Goal: Transaction & Acquisition: Purchase product/service

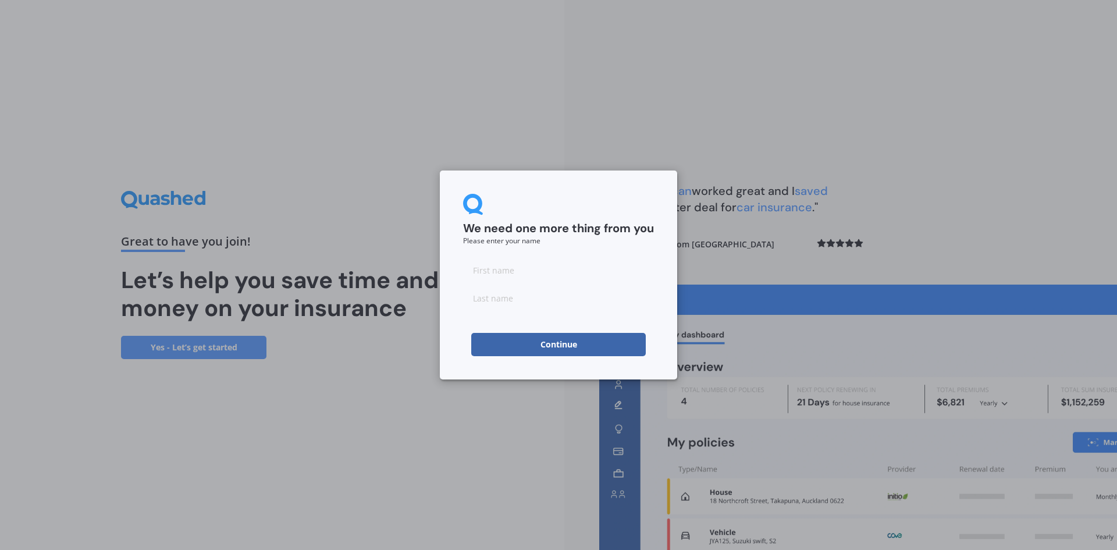
click at [522, 265] on input at bounding box center [558, 269] width 191 height 23
type input "[PERSON_NAME]"
click at [535, 332] on form "We need one more thing from you Please enter your name [PERSON_NAME] Continue" at bounding box center [558, 275] width 191 height 162
click at [541, 347] on button "Continue" at bounding box center [558, 344] width 175 height 23
type input "[PERSON_NAME]"
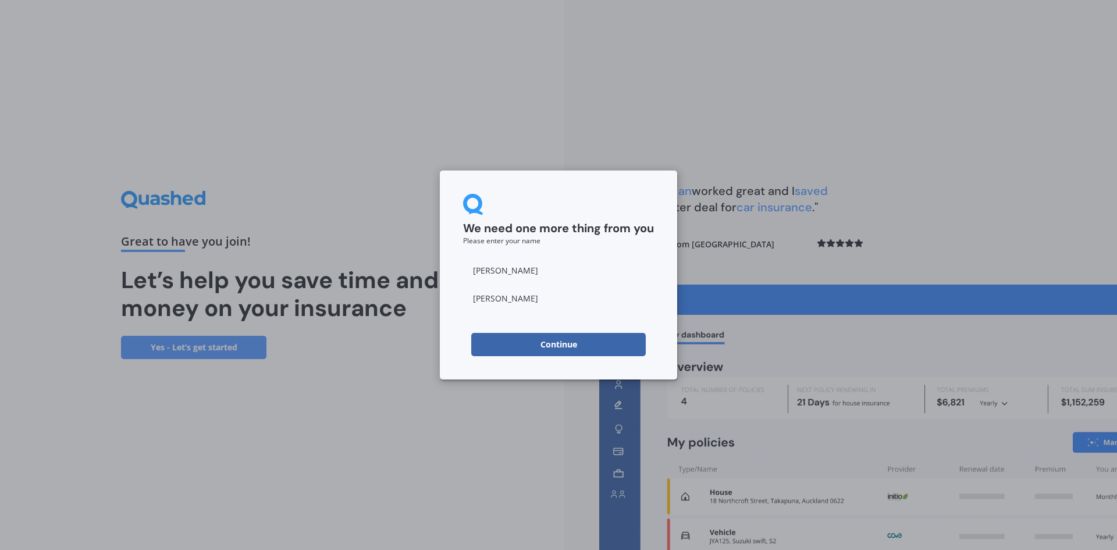
click at [501, 350] on button "Continue" at bounding box center [558, 344] width 175 height 23
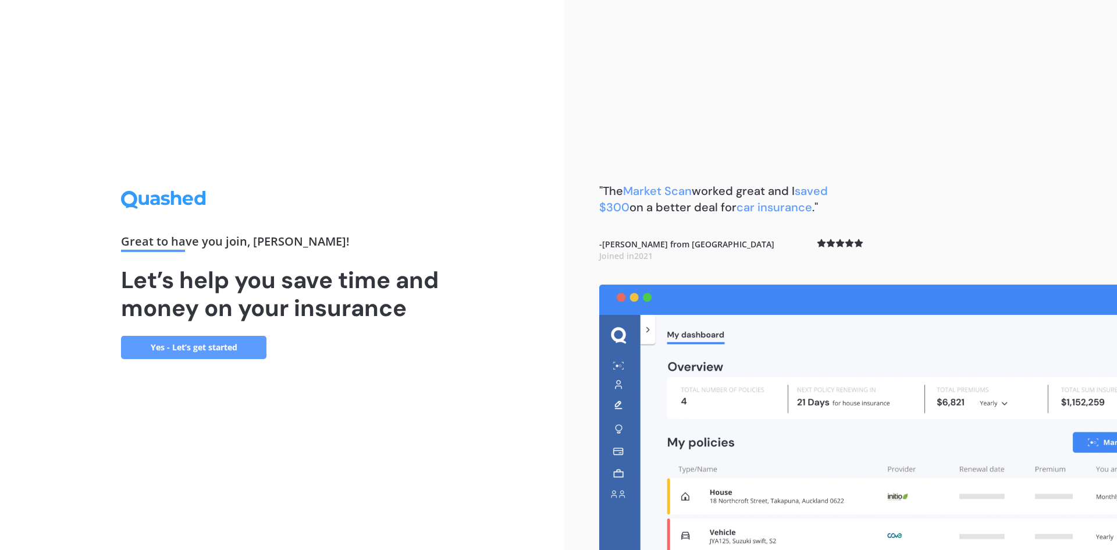
click at [199, 351] on link "Yes - Let’s get started" at bounding box center [193, 347] width 145 height 23
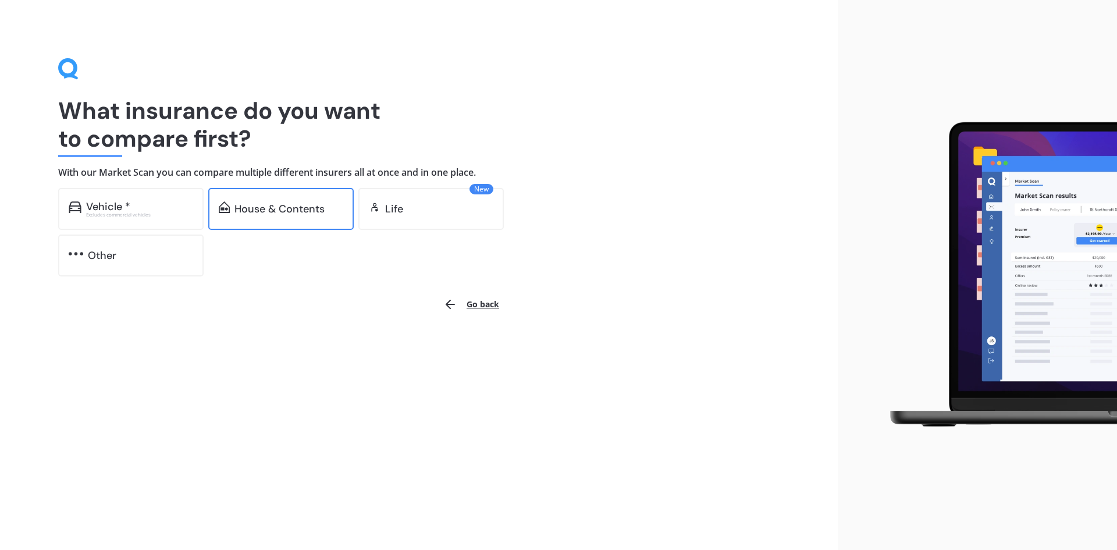
click at [279, 222] on div "House & Contents" at bounding box center [280, 209] width 145 height 42
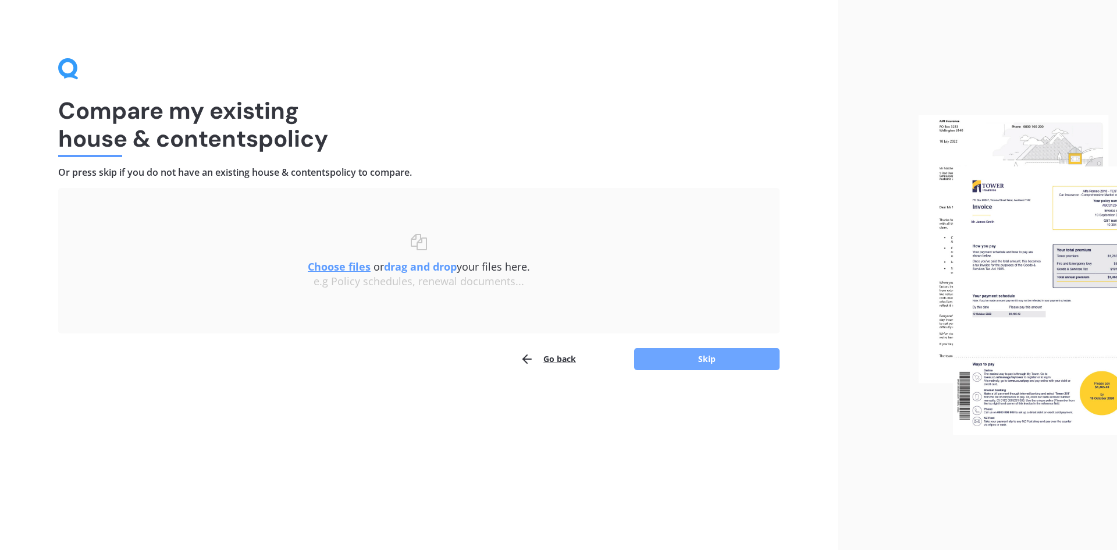
click at [720, 355] on button "Skip" at bounding box center [706, 359] width 145 height 22
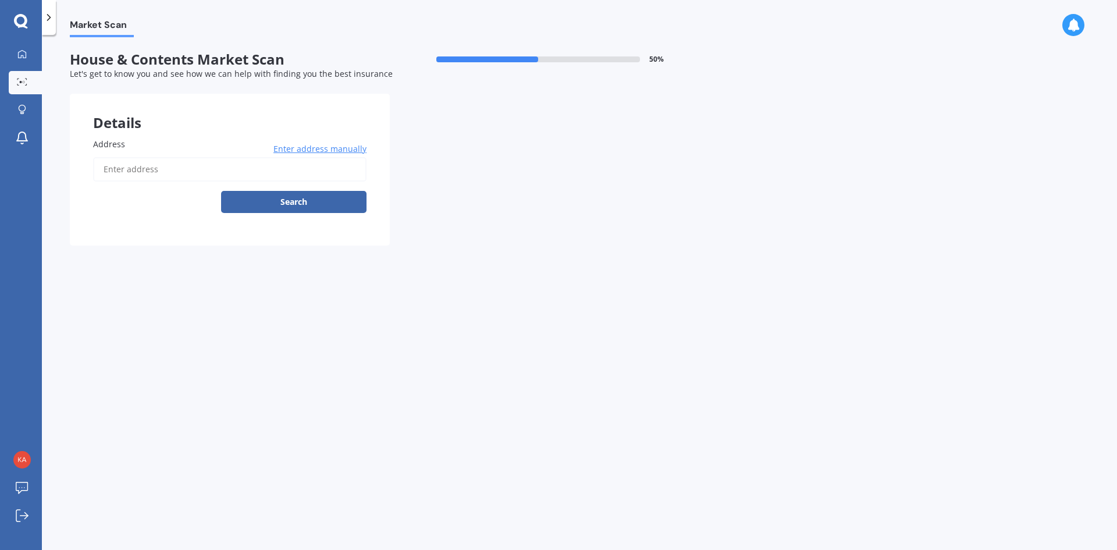
click at [140, 174] on input "Address" at bounding box center [229, 169] width 273 height 24
type input "[STREET_ADDRESS]"
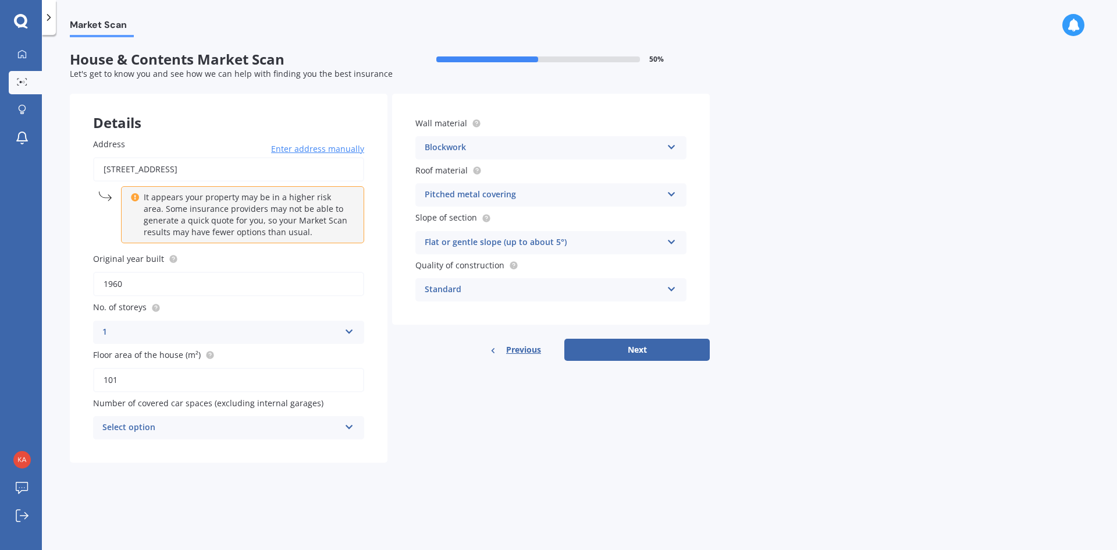
click at [348, 424] on icon at bounding box center [349, 425] width 10 height 8
click at [202, 337] on div "2" at bounding box center [229, 342] width 270 height 21
click at [614, 346] on button "Next" at bounding box center [636, 350] width 145 height 22
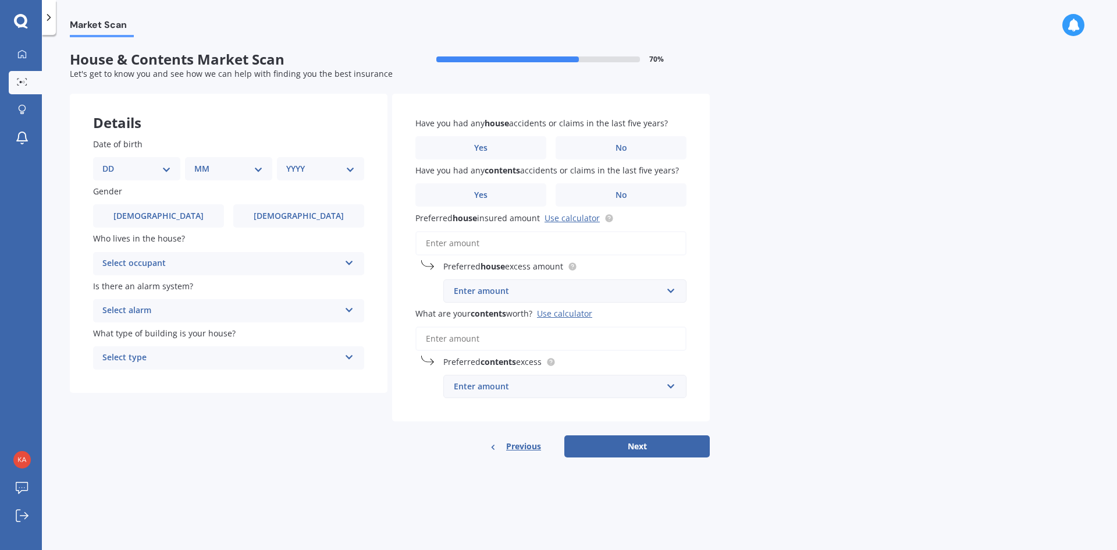
click at [118, 174] on select "DD 01 02 03 04 05 06 07 08 09 10 11 12 13 14 15 16 17 18 19 20 21 22 23 24 25 2…" at bounding box center [136, 168] width 69 height 13
click at [240, 121] on div "Details" at bounding box center [229, 111] width 318 height 35
click at [318, 205] on label "[DEMOGRAPHIC_DATA]" at bounding box center [298, 215] width 131 height 23
click at [0, 0] on input "[DEMOGRAPHIC_DATA]" at bounding box center [0, 0] width 0 height 0
click at [226, 251] on div "Who lives in the house? Select occupant Owner Owner + Boarder" at bounding box center [228, 253] width 271 height 42
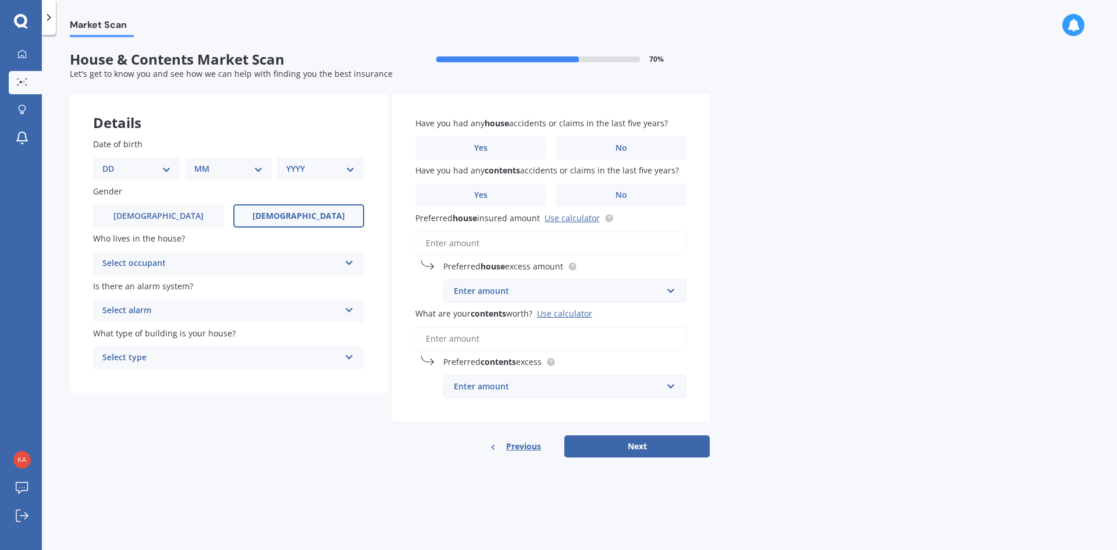
click at [224, 261] on div "Select occupant" at bounding box center [220, 264] width 237 height 14
click at [201, 294] on div "Owner" at bounding box center [229, 286] width 270 height 21
click at [194, 314] on div "Select alarm" at bounding box center [220, 311] width 237 height 14
click at [194, 353] on div "Yes, not monitored" at bounding box center [229, 354] width 270 height 21
click at [180, 360] on div "Select type" at bounding box center [220, 358] width 237 height 14
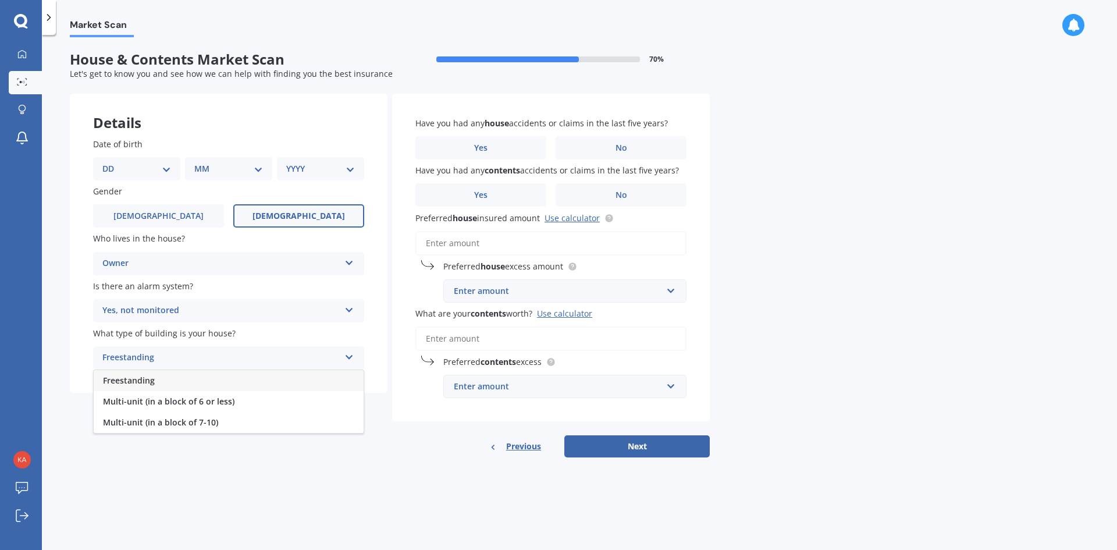
click at [180, 385] on div "Freestanding" at bounding box center [229, 380] width 270 height 21
click at [160, 170] on select "DD 01 02 03 04 05 06 07 08 09 10 11 12 13 14 15 16 17 18 19 20 21 22 23 24 25 2…" at bounding box center [136, 168] width 69 height 13
select select "29"
click at [112, 162] on select "DD 01 02 03 04 05 06 07 08 09 10 11 12 13 14 15 16 17 18 19 20 21 22 23 24 25 2…" at bounding box center [136, 168] width 69 height 13
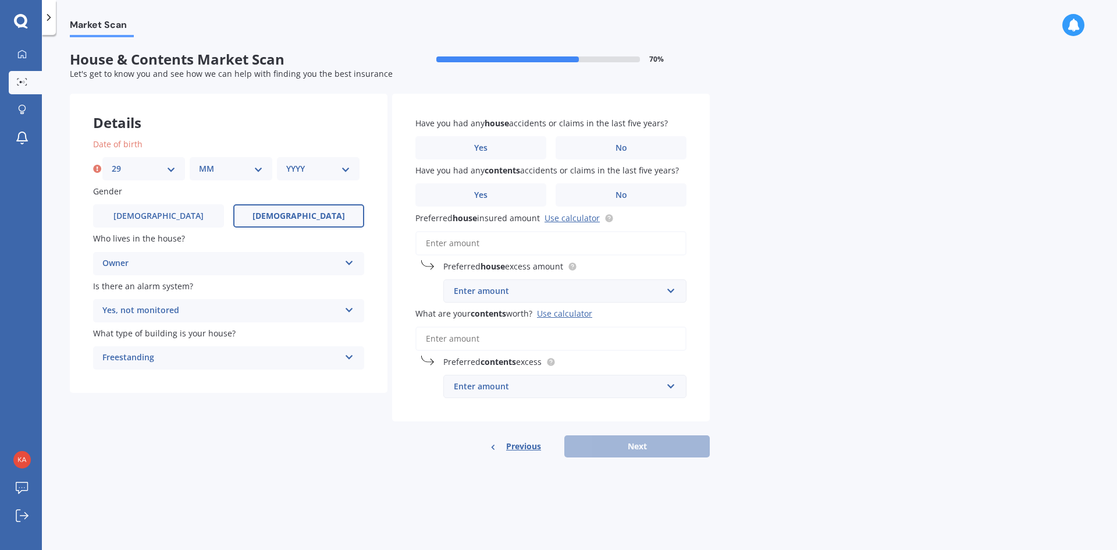
click at [207, 173] on select "MM 01 02 03 04 05 06 07 08 09 10 11 12" at bounding box center [231, 168] width 64 height 13
select select "03"
click at [199, 162] on select "MM 01 02 03 04 05 06 07 08 09 10 11 12" at bounding box center [231, 168] width 64 height 13
click at [293, 170] on select "YYYY 2009 2008 2007 2006 2005 2004 2003 2002 2001 2000 1999 1998 1997 1996 1995…" at bounding box center [318, 168] width 64 height 13
select select "1989"
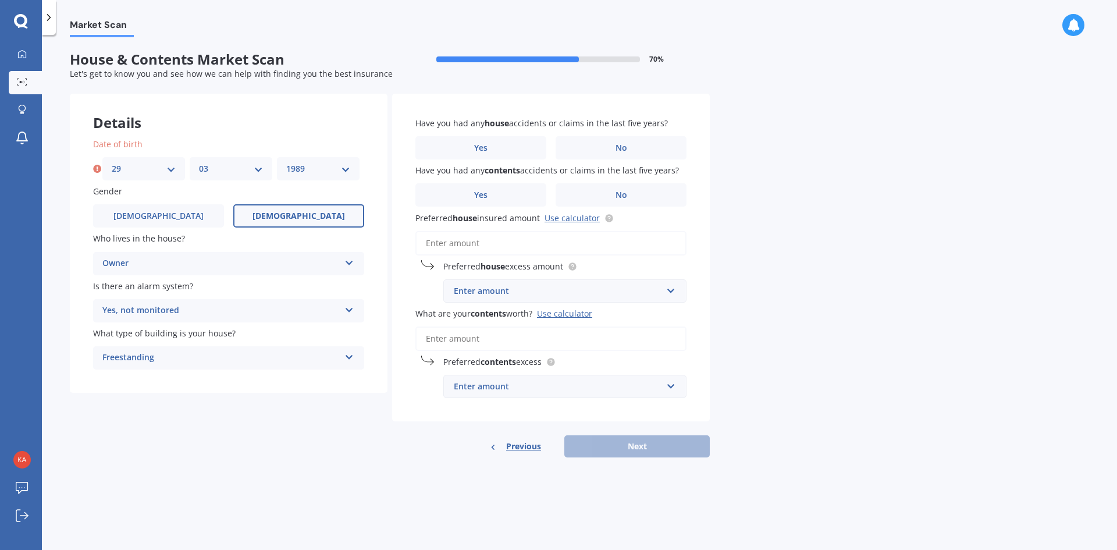
click at [286, 162] on select "YYYY 2009 2008 2007 2006 2005 2004 2003 2002 2001 2000 1999 1998 1997 1996 1995…" at bounding box center [318, 168] width 64 height 13
click at [927, 170] on div "Market Scan House & Contents Market Scan 70 % Let's get to know you and see how…" at bounding box center [579, 294] width 1075 height 515
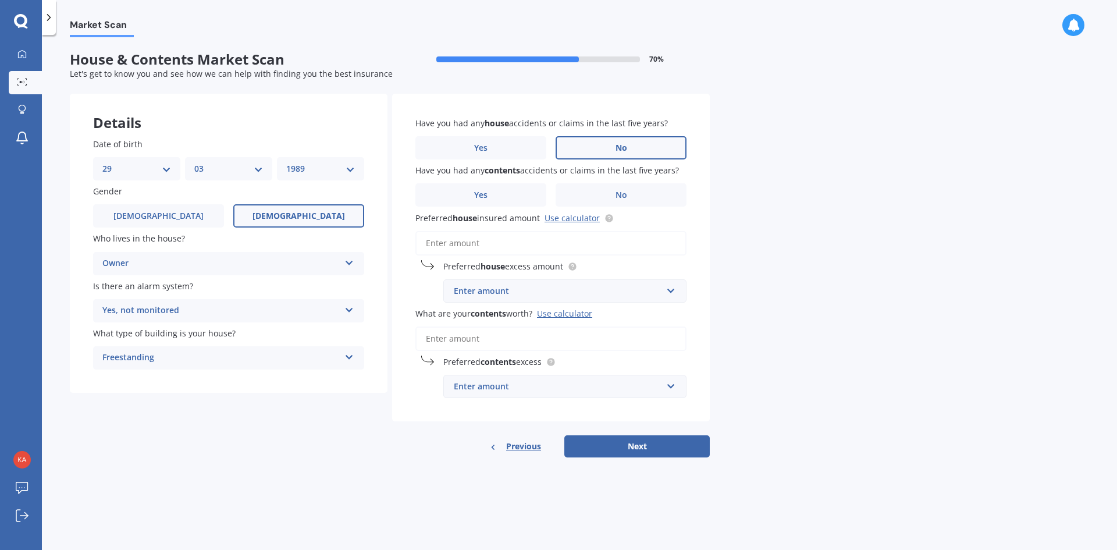
click at [611, 148] on label "No" at bounding box center [621, 147] width 131 height 23
click at [0, 0] on input "No" at bounding box center [0, 0] width 0 height 0
click at [593, 191] on label "No" at bounding box center [621, 194] width 131 height 23
click at [0, 0] on input "No" at bounding box center [0, 0] width 0 height 0
click at [567, 220] on link "Use calculator" at bounding box center [572, 217] width 55 height 11
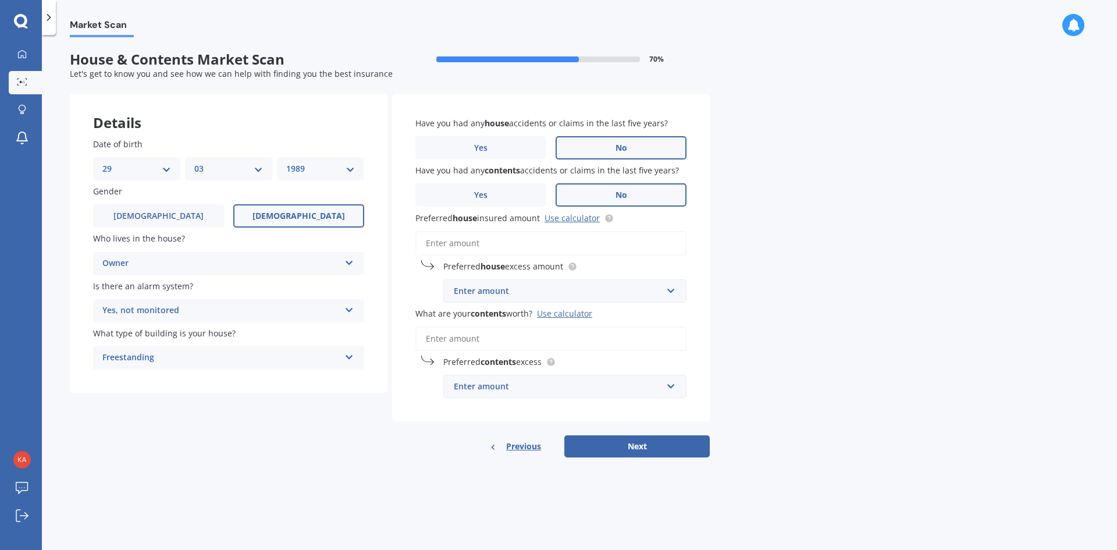
click at [487, 243] on input "Preferred house insured amount Use calculator" at bounding box center [550, 243] width 271 height 24
paste input "$661,159"
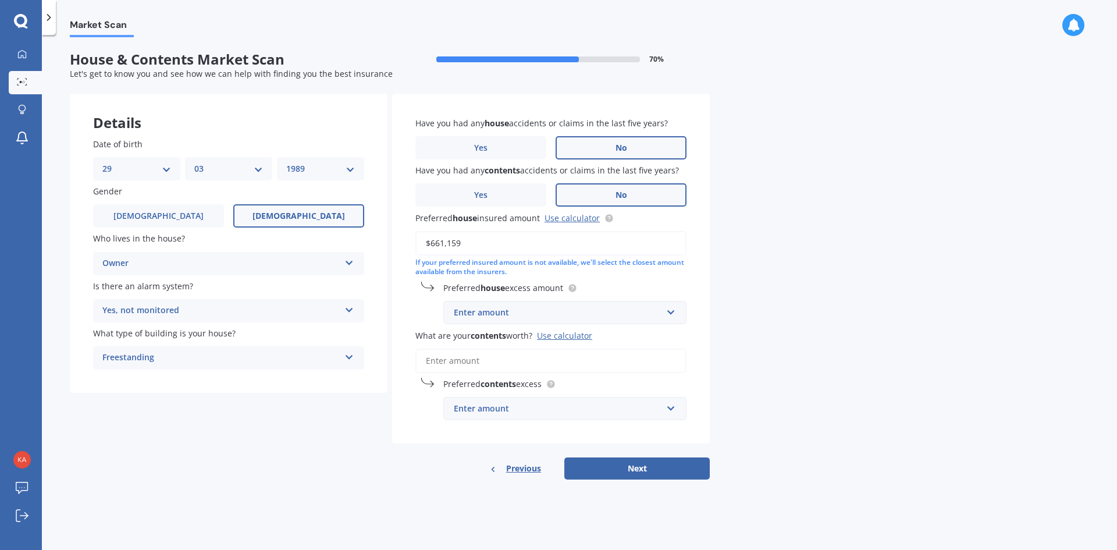
type input "$661,159"
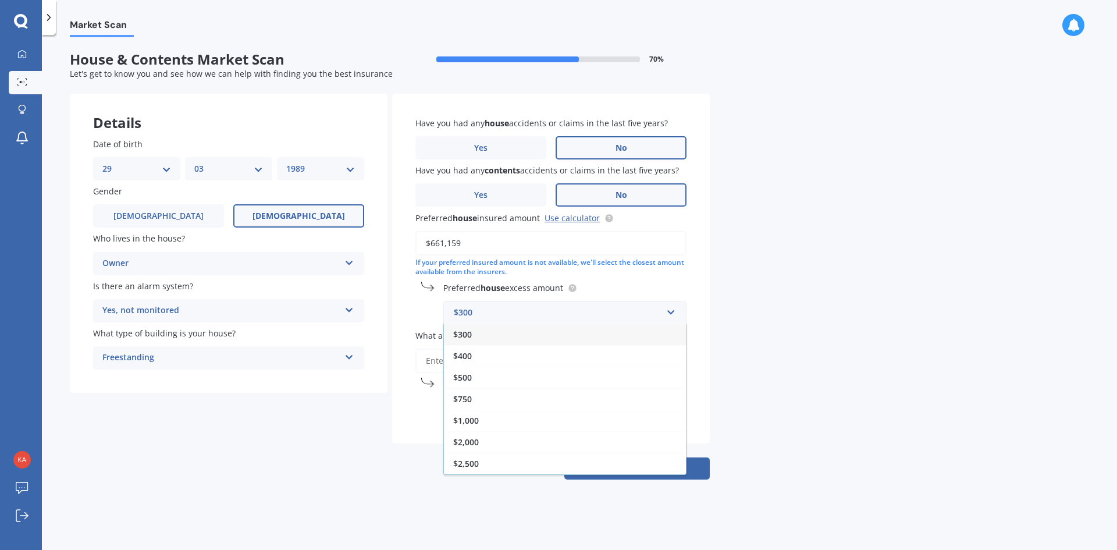
click at [793, 279] on div "Market Scan House & Contents Market Scan 70 % Let's get to know you and see how…" at bounding box center [579, 294] width 1075 height 515
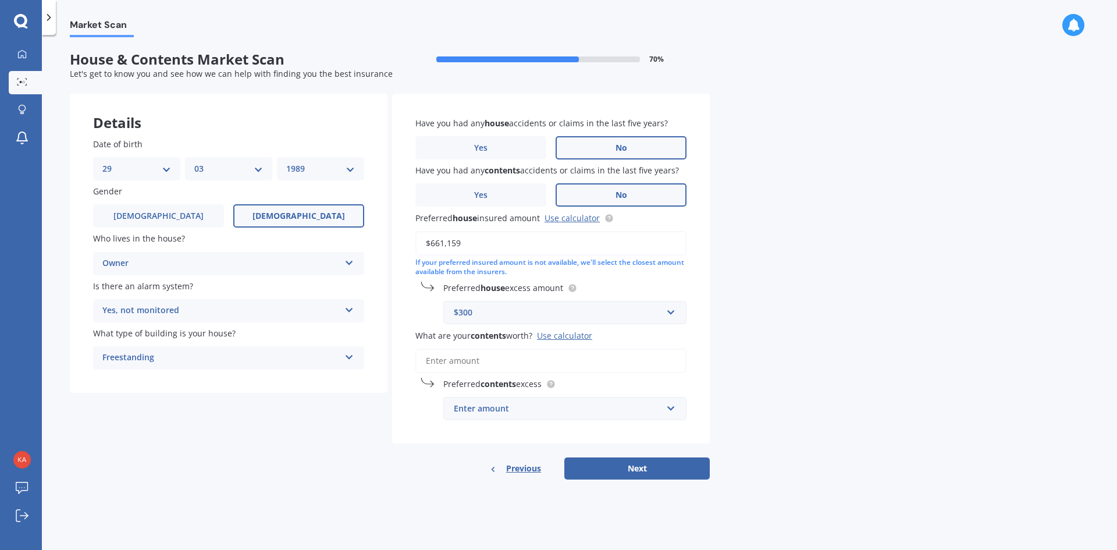
click at [638, 312] on div "$300" at bounding box center [558, 312] width 208 height 13
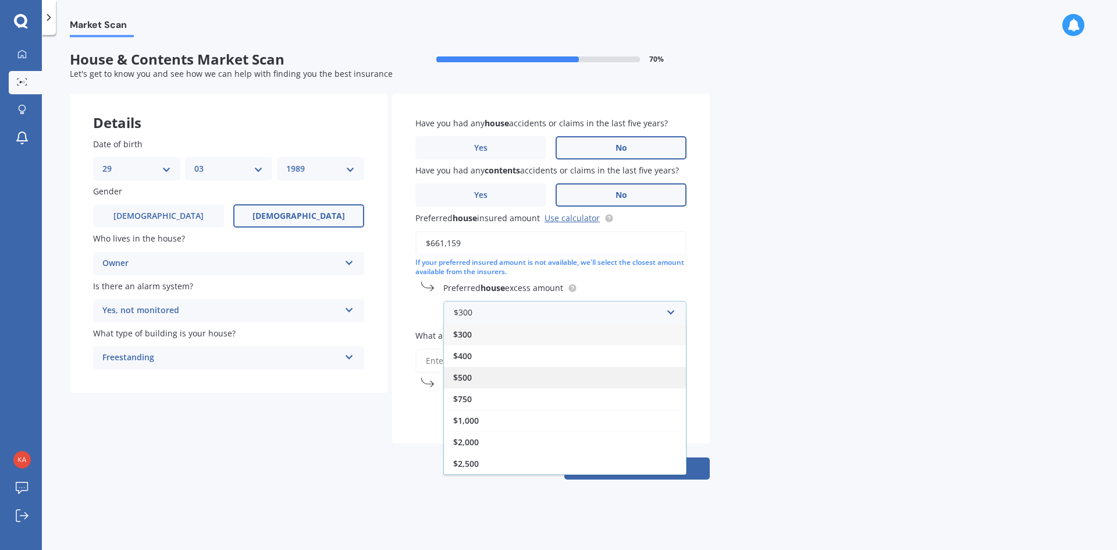
click at [568, 378] on div "$500" at bounding box center [565, 377] width 242 height 22
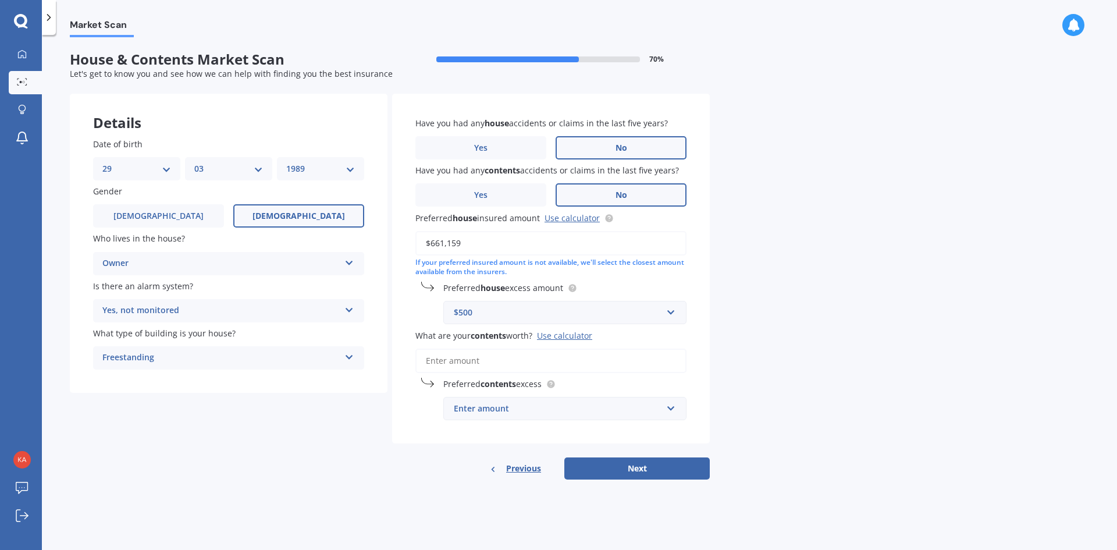
click at [961, 258] on div "Market Scan House & Contents Market Scan 70 % Let's get to know you and see how…" at bounding box center [579, 294] width 1075 height 515
click at [585, 364] on input "What are your contents worth? Use calculator" at bounding box center [550, 360] width 271 height 24
click at [575, 336] on div "Use calculator" at bounding box center [564, 335] width 55 height 11
click at [575, 348] on input "What are your contents worth? Use calculator" at bounding box center [550, 360] width 271 height 24
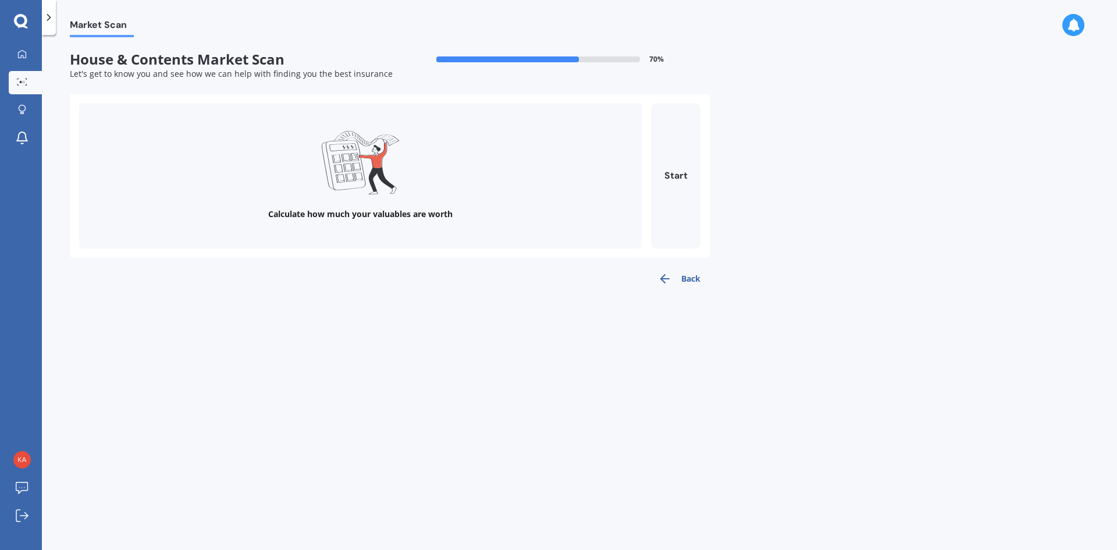
click at [679, 282] on button "Back" at bounding box center [679, 278] width 61 height 23
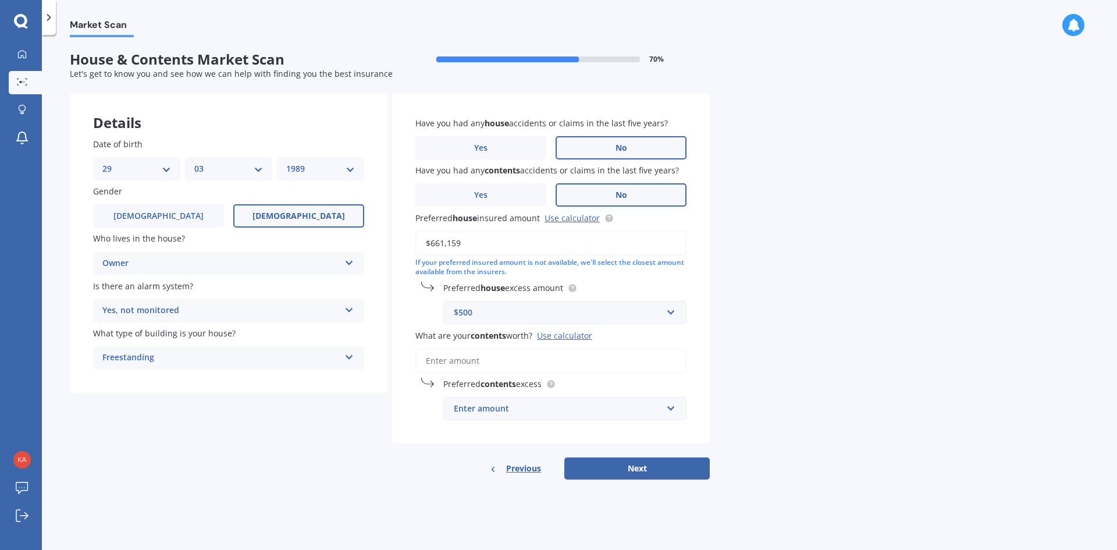
click at [449, 361] on input "What are your contents worth? Use calculator" at bounding box center [550, 360] width 271 height 24
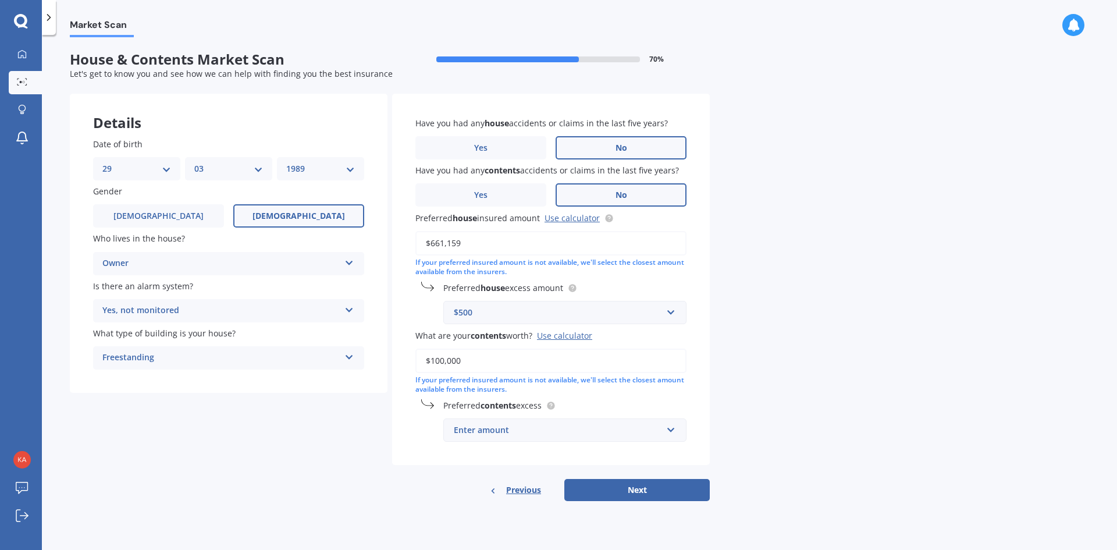
type input "$100,000"
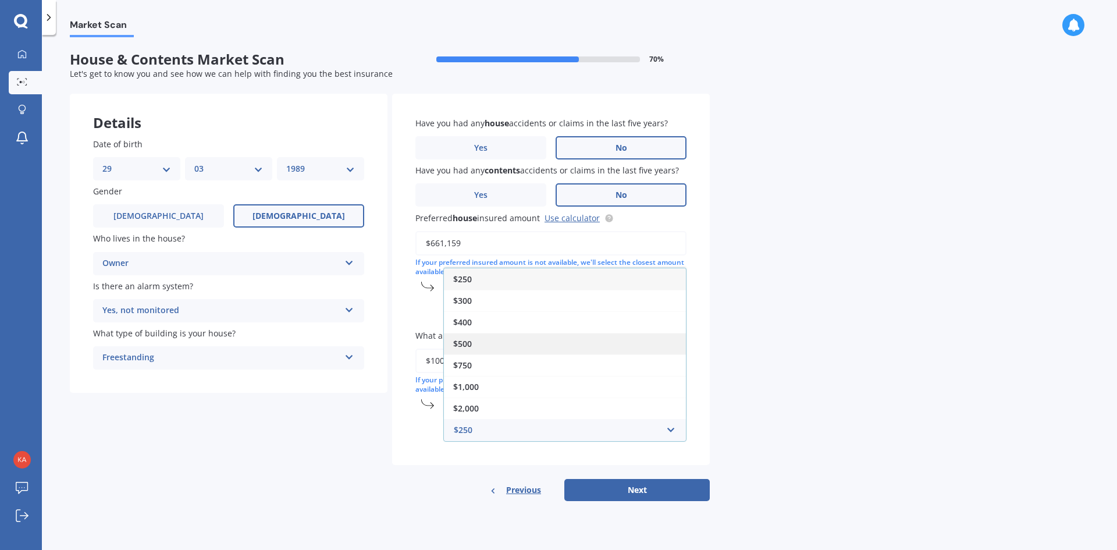
click at [490, 344] on div "$500" at bounding box center [565, 344] width 242 height 22
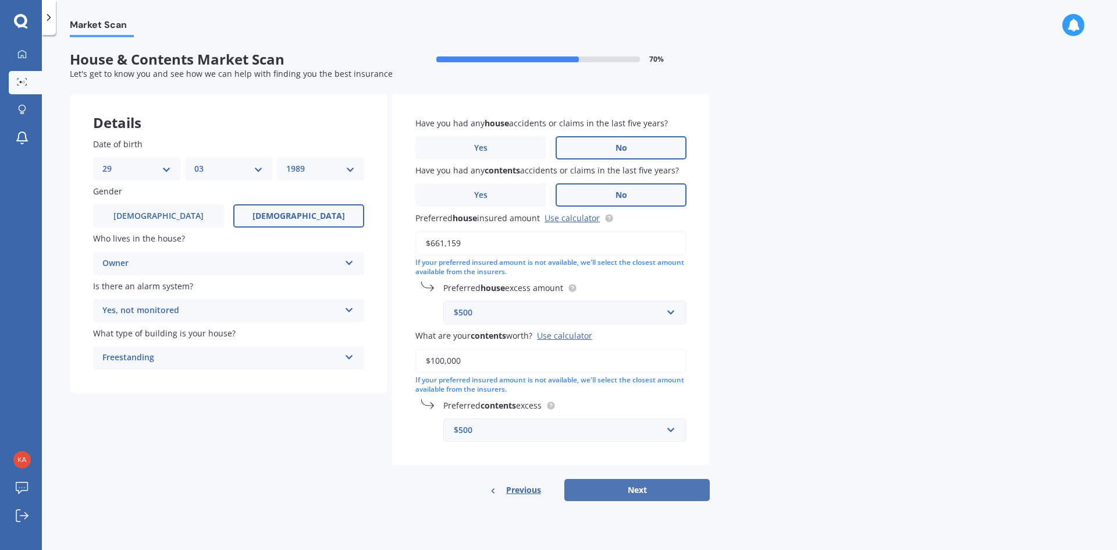
click at [672, 489] on button "Next" at bounding box center [636, 490] width 145 height 22
select select "29"
select select "03"
select select "1989"
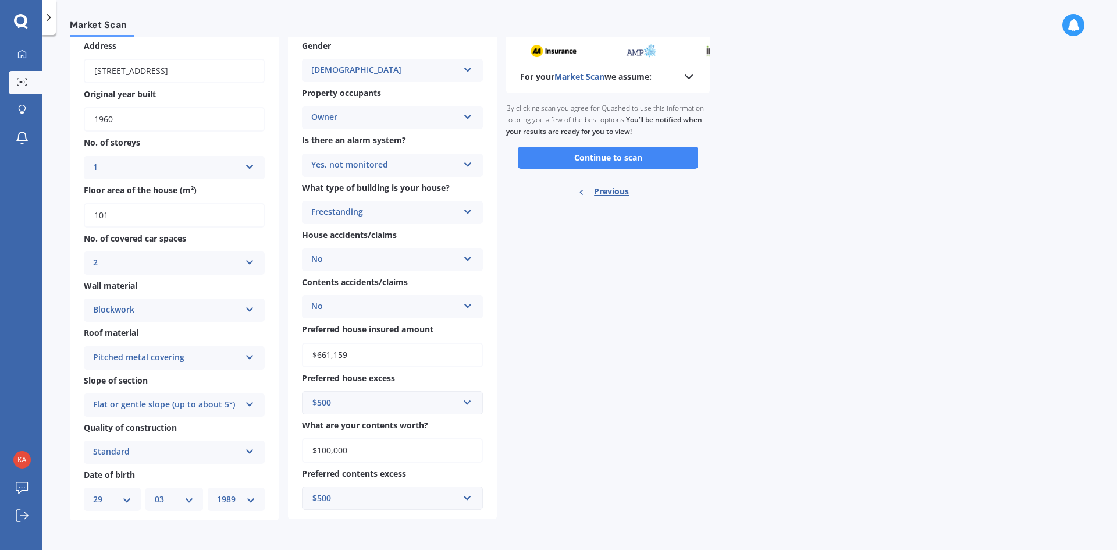
scroll to position [64, 0]
click at [617, 156] on button "Continue to scan" at bounding box center [608, 157] width 180 height 22
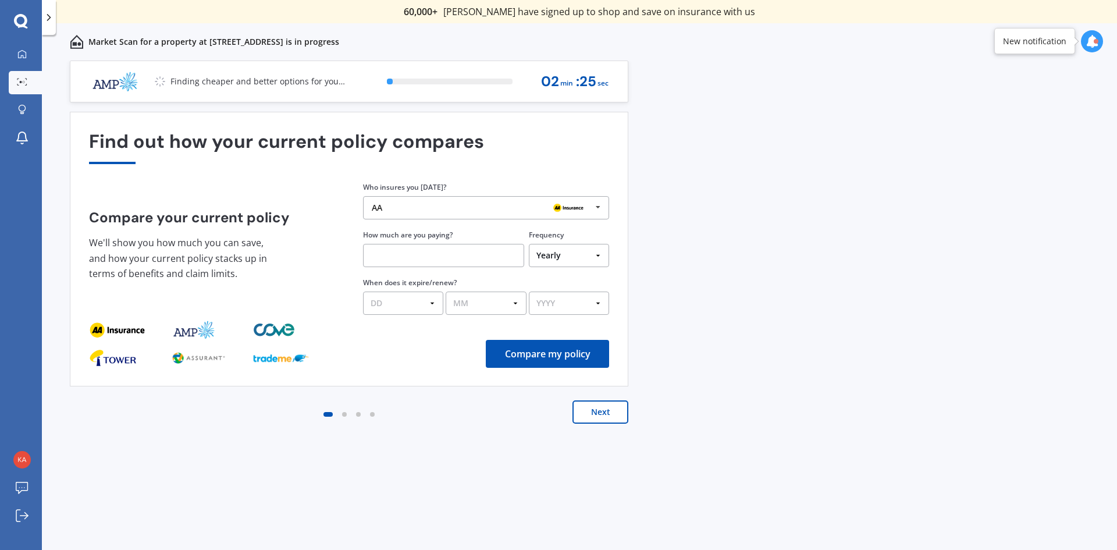
click at [412, 208] on div "AA" at bounding box center [482, 207] width 220 height 9
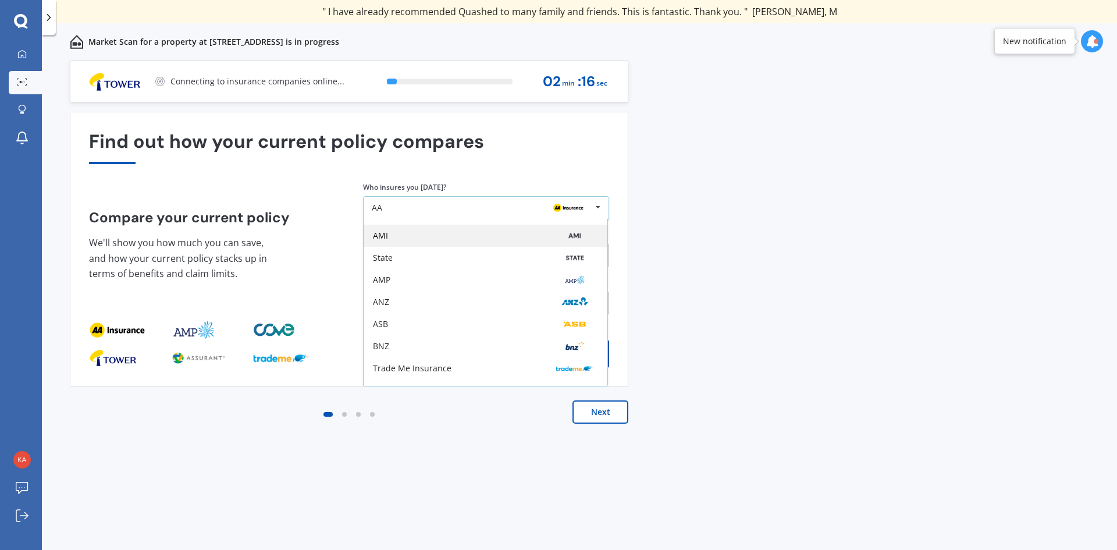
scroll to position [58, 0]
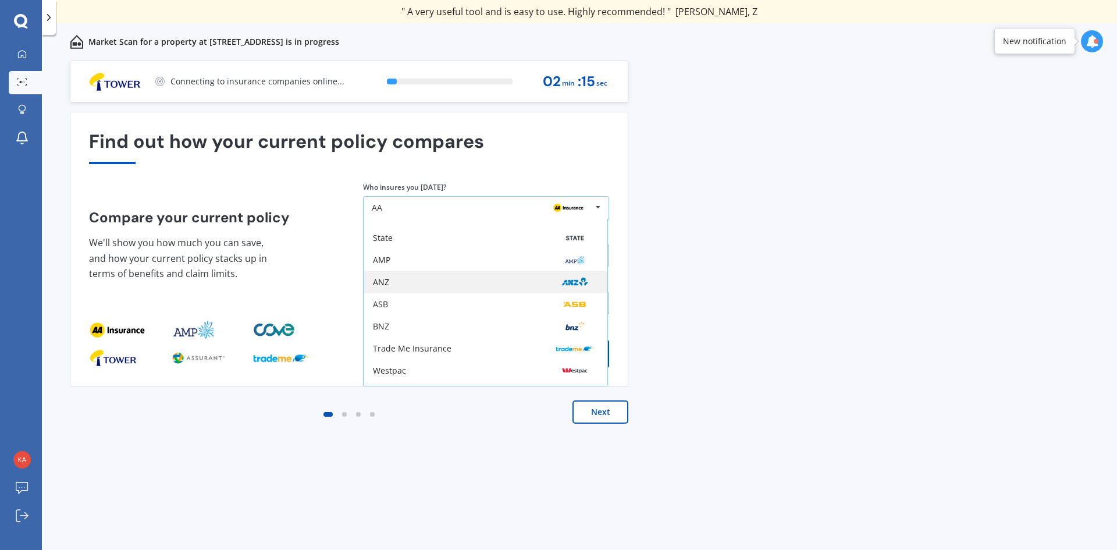
click at [405, 282] on div "ANZ" at bounding box center [485, 281] width 225 height 9
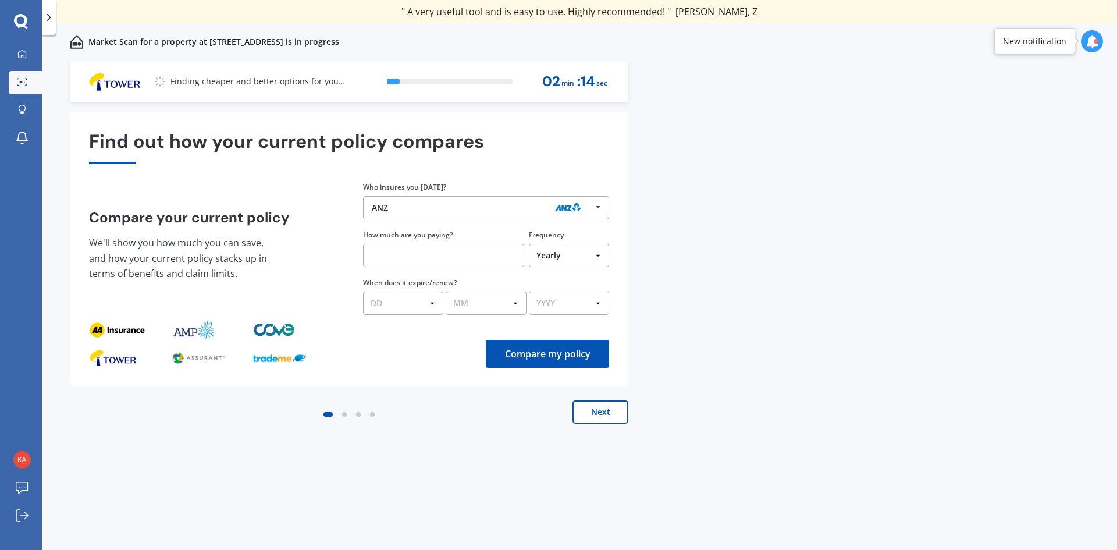
click at [406, 258] on input "text" at bounding box center [443, 255] width 161 height 23
click at [582, 253] on select "Yearly Six-Monthly Quarterly Monthly Fortnightly Weekly One-Off" at bounding box center [569, 255] width 80 height 23
select select "Monthly"
click at [529, 244] on select "Yearly Six-Monthly Quarterly Monthly Fortnightly Weekly One-Off" at bounding box center [569, 255] width 80 height 23
click at [430, 251] on input "text" at bounding box center [443, 255] width 161 height 23
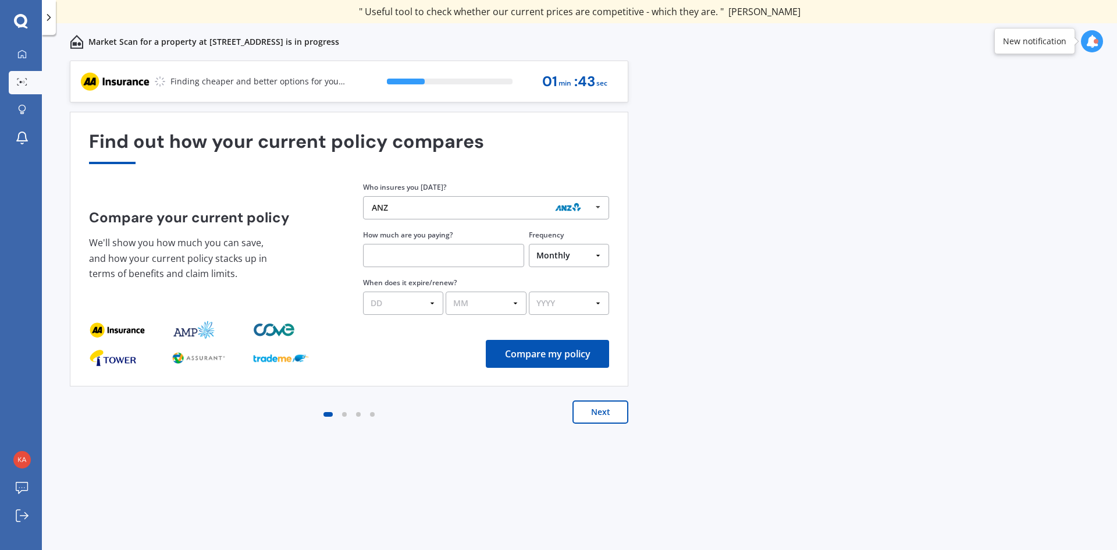
paste input "$115.67"
type input "$115.67"
click at [577, 258] on select "Yearly Six-Monthly Quarterly Monthly Fortnightly Weekly One-Off" at bounding box center [569, 255] width 80 height 23
select select "Fortnightly"
click at [529, 244] on select "Yearly Six-Monthly Quarterly Monthly Fortnightly Weekly One-Off" at bounding box center [569, 255] width 80 height 23
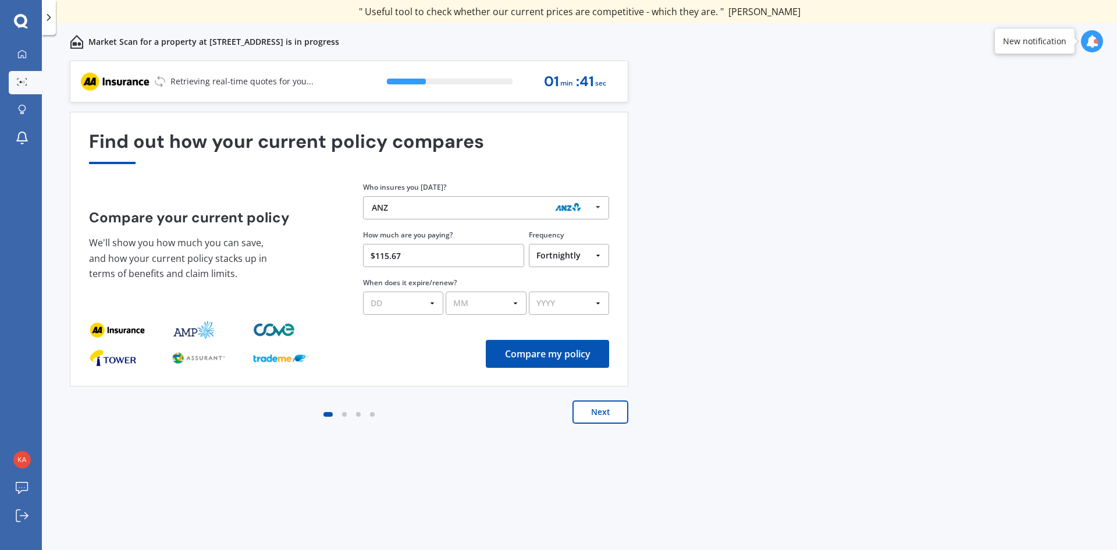
click at [840, 301] on div "Previous 60,000+ Kiwis have signed up to shop and save on insurance with us " H…" at bounding box center [579, 318] width 1075 height 515
click at [525, 361] on button "Compare my policy" at bounding box center [547, 354] width 123 height 28
click at [400, 296] on select "DD 01 02 03 04 05 06 07 08 09 10 11 12 13 14 15 16 17 18 19 20 21 22 23 24 25 2…" at bounding box center [403, 302] width 80 height 23
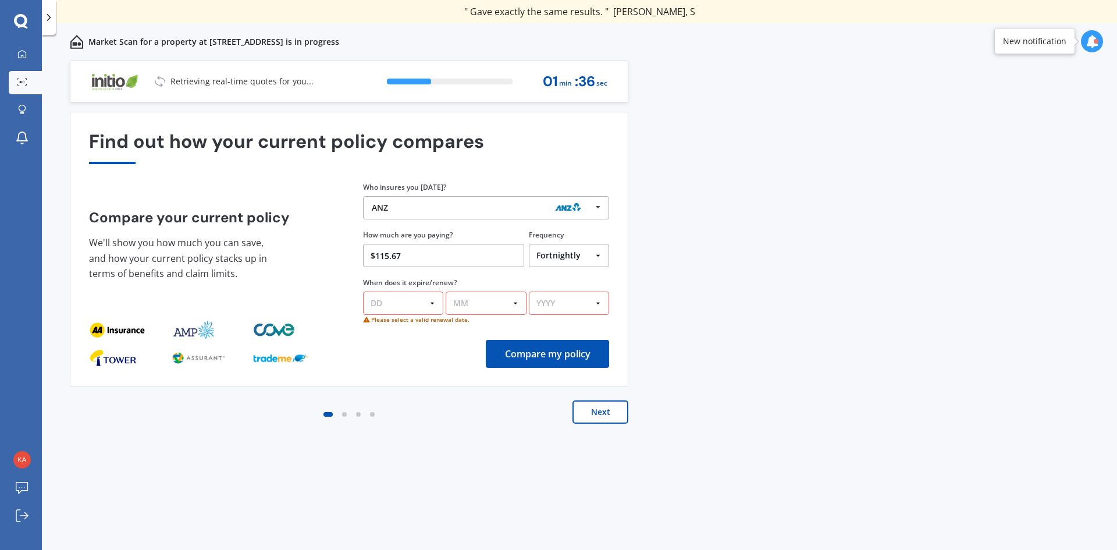
click at [513, 298] on select "MM 01 02 03 04 05 06 07 08 09 10 11 12" at bounding box center [486, 302] width 80 height 23
drag, startPoint x: 856, startPoint y: 241, endPoint x: 839, endPoint y: 241, distance: 16.3
click at [856, 241] on div "Previous 60,000+ Kiwis have signed up to shop and save on insurance with us " H…" at bounding box center [579, 318] width 1075 height 515
click at [400, 306] on select "DD 01 02 03 04 05 06 07 08 09 10 11 12 13 14 15 16 17 18 19 20 21 22 23 24 25 2…" at bounding box center [403, 302] width 80 height 23
click at [823, 195] on div "Previous 60,000+ Kiwis have signed up to shop and save on insurance with us " H…" at bounding box center [579, 318] width 1075 height 515
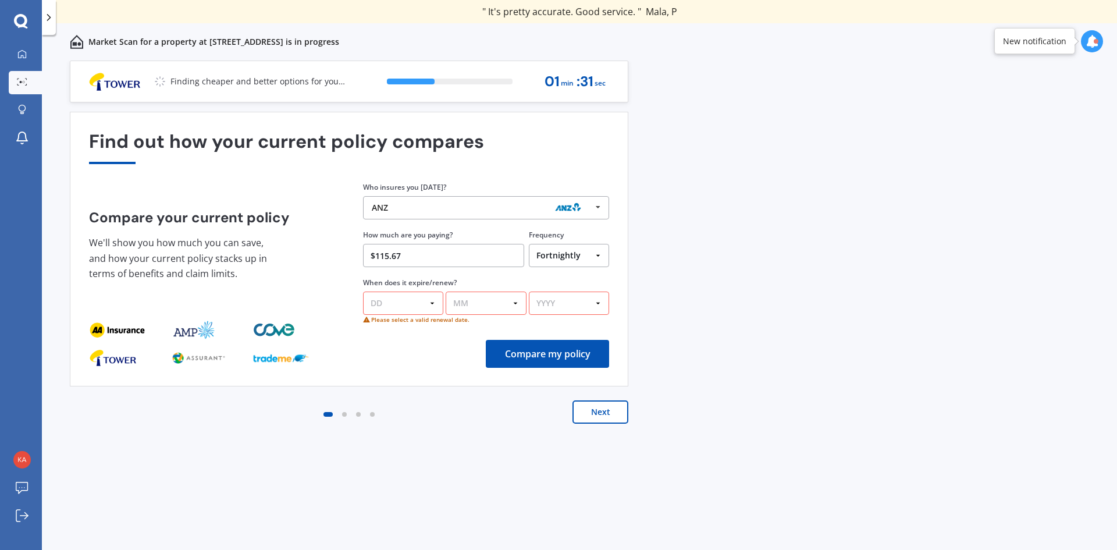
click at [555, 301] on select "YYYY 2026 2025 2024" at bounding box center [569, 302] width 80 height 23
drag, startPoint x: 881, startPoint y: 262, endPoint x: 686, endPoint y: 261, distance: 194.3
click at [881, 261] on div "Previous 60,000+ Kiwis have signed up to shop and save on insurance with us " H…" at bounding box center [579, 318] width 1075 height 515
drag, startPoint x: 406, startPoint y: 298, endPoint x: 408, endPoint y: 305, distance: 7.4
click at [406, 298] on select "DD 01 02 03 04 05 06 07 08 09 10 11 12 13 14 15 16 17 18 19 20 21 22 23 24 25 2…" at bounding box center [403, 302] width 80 height 23
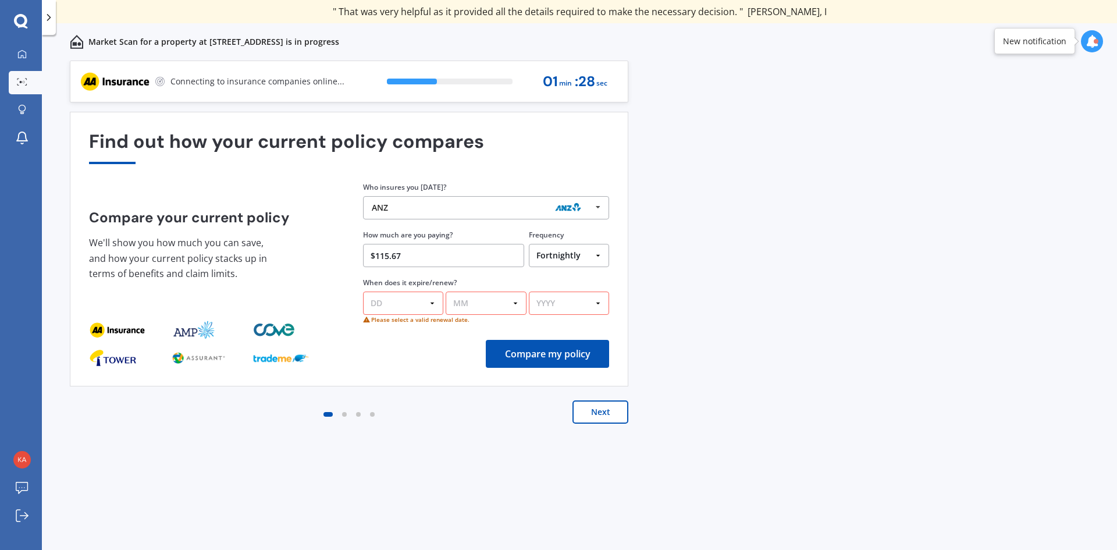
select select "03"
click at [363, 291] on select "DD 01 02 03 04 05 06 07 08 09 10 11 12 13 14 15 16 17 18 19 20 21 22 23 24 25 2…" at bounding box center [403, 302] width 80 height 23
click at [477, 305] on select "MM 01 02 03 04 05 06 07 08 09 10 11 12" at bounding box center [486, 302] width 80 height 23
select select "03"
click at [446, 291] on select "MM 01 02 03 04 05 06 07 08 09 10 11 12" at bounding box center [486, 302] width 80 height 23
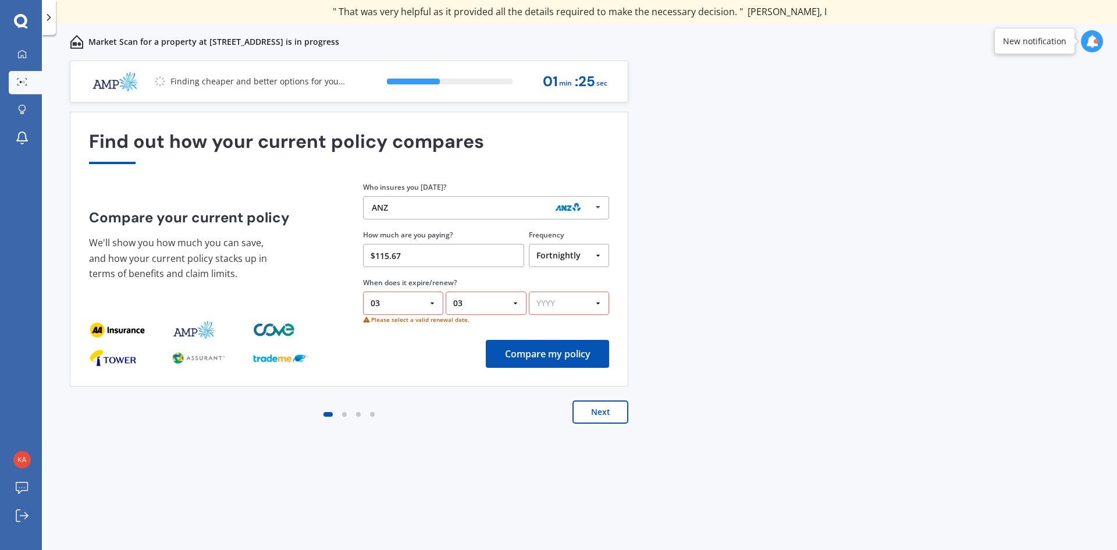
click at [567, 300] on select "YYYY 2026 2025 2024" at bounding box center [569, 302] width 80 height 23
select select "2026"
click at [529, 291] on select "YYYY 2026 2025 2024" at bounding box center [569, 302] width 80 height 23
click at [600, 422] on button "Next" at bounding box center [600, 411] width 56 height 23
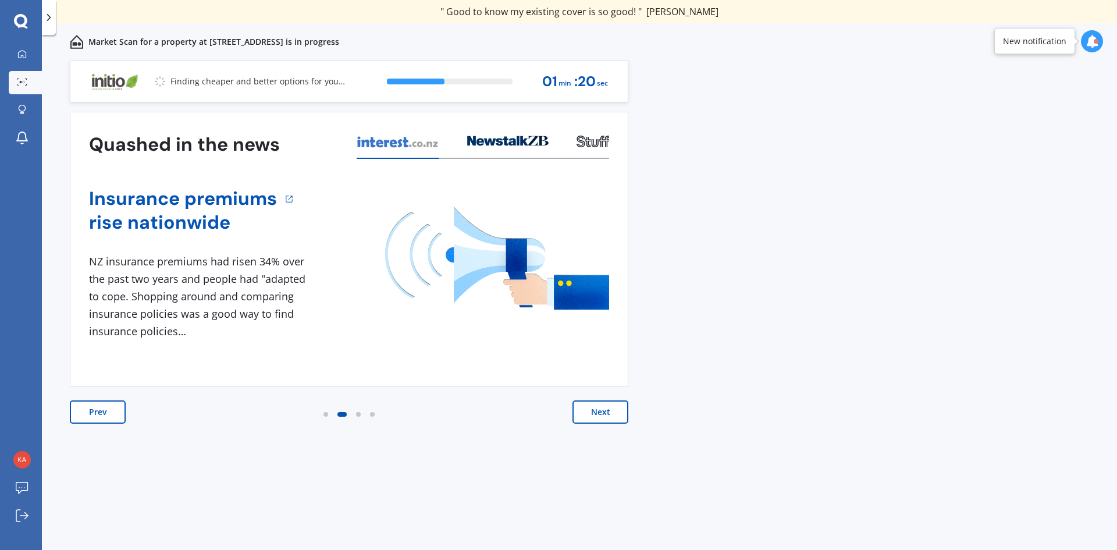
click at [615, 415] on button "Next" at bounding box center [600, 411] width 56 height 23
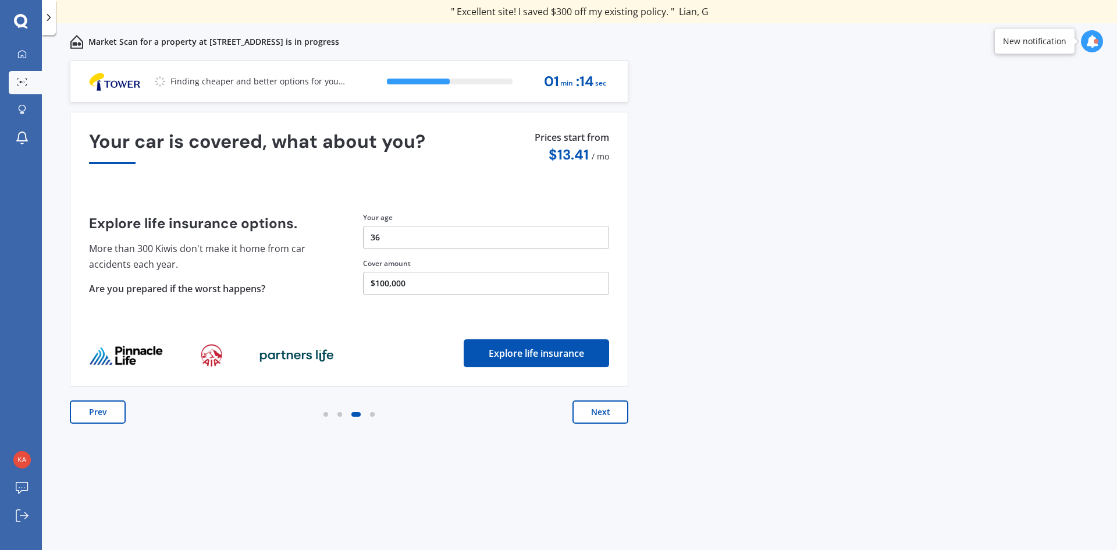
click at [101, 411] on button "Prev" at bounding box center [98, 411] width 56 height 23
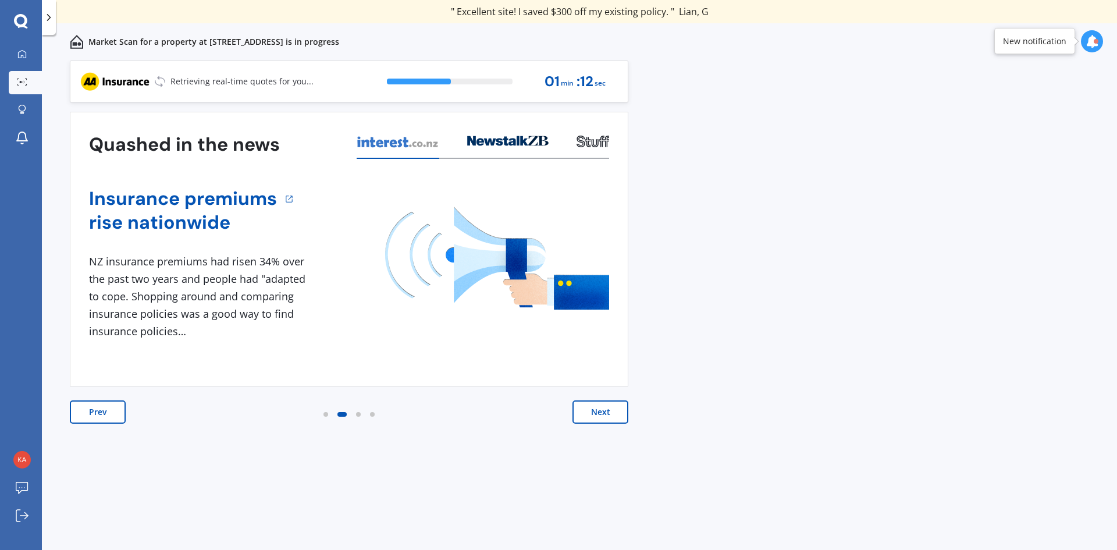
click at [619, 404] on button "Next" at bounding box center [600, 411] width 56 height 23
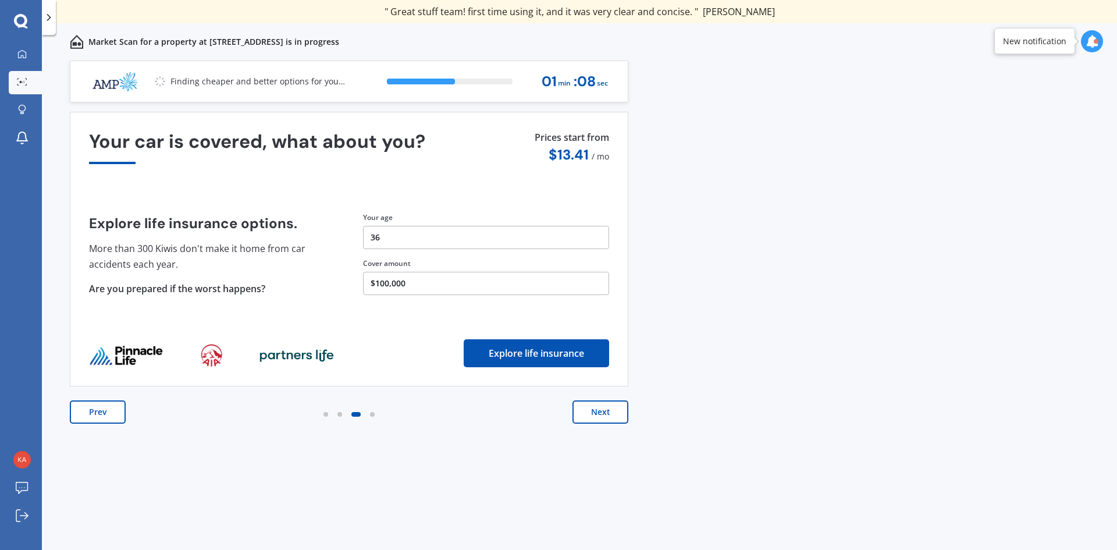
click at [607, 412] on button "Next" at bounding box center [600, 411] width 56 height 23
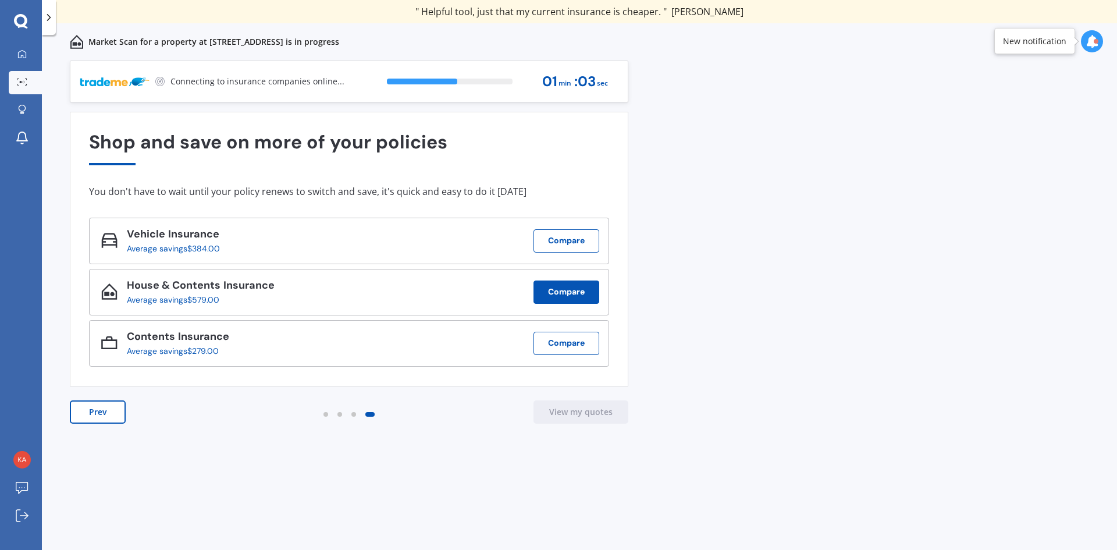
click at [558, 297] on button "Compare" at bounding box center [566, 291] width 66 height 23
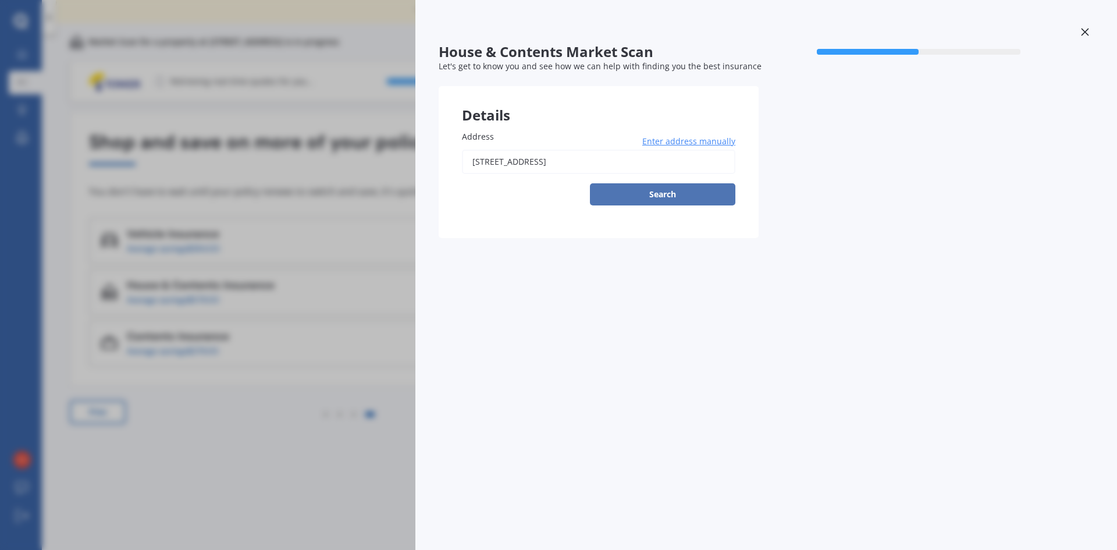
click at [638, 190] on button "Search" at bounding box center [662, 194] width 145 height 22
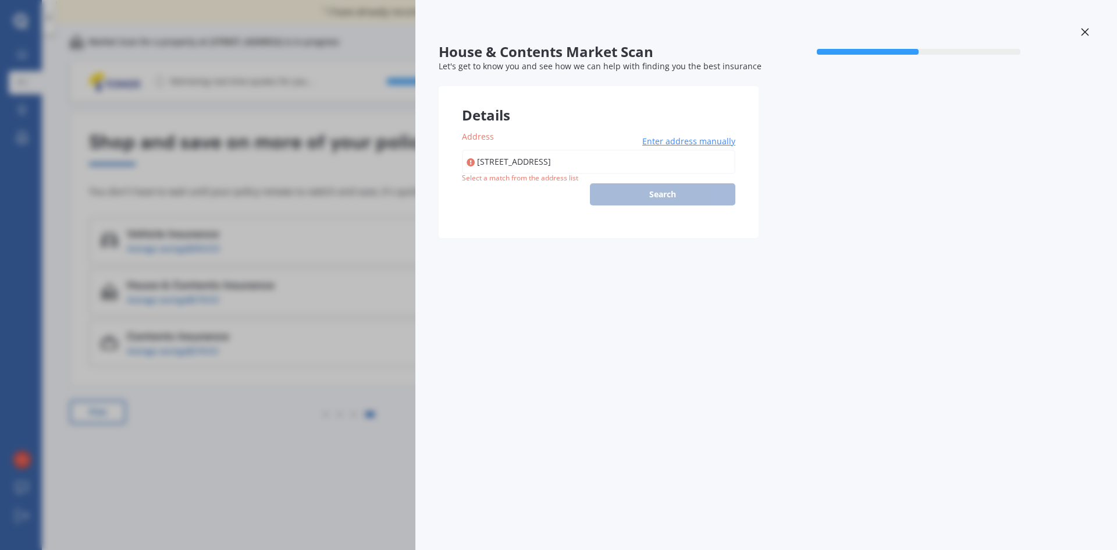
type input "[STREET_ADDRESS]"
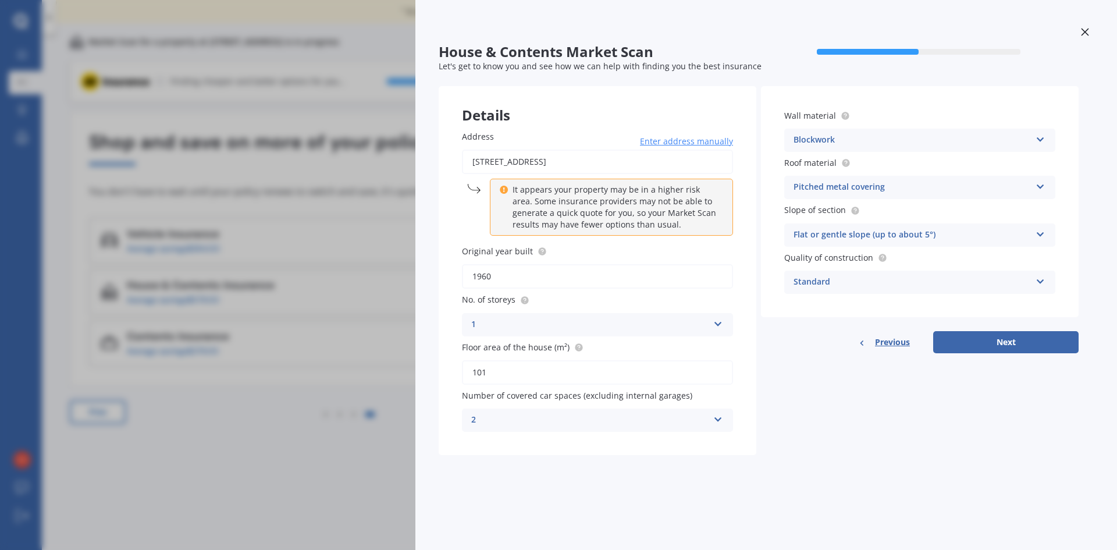
click at [1084, 29] on icon at bounding box center [1085, 32] width 8 height 8
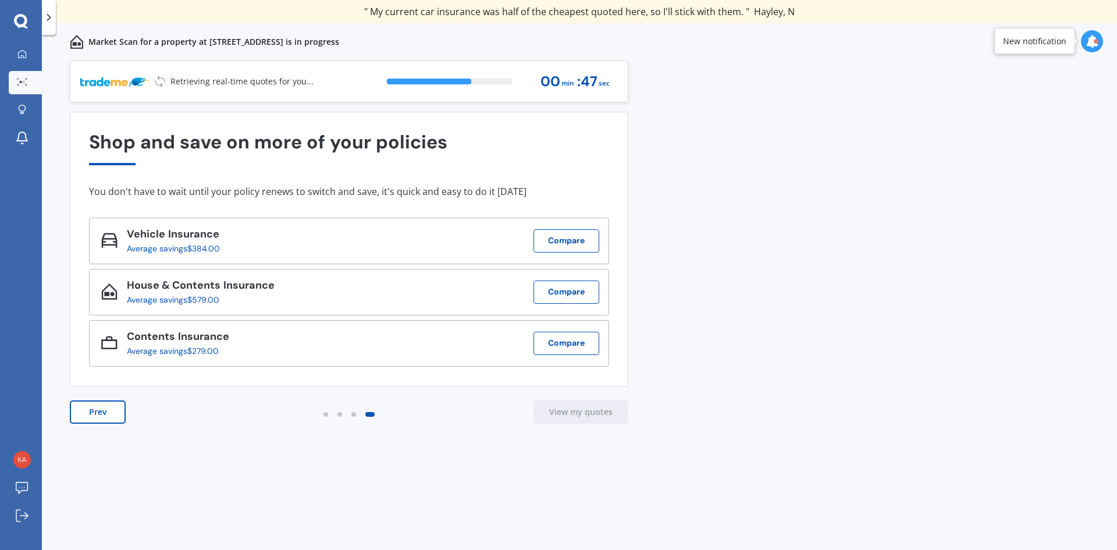
click at [526, 348] on div "Contents Insurance Average savings $279.00 Compare" at bounding box center [349, 343] width 520 height 47
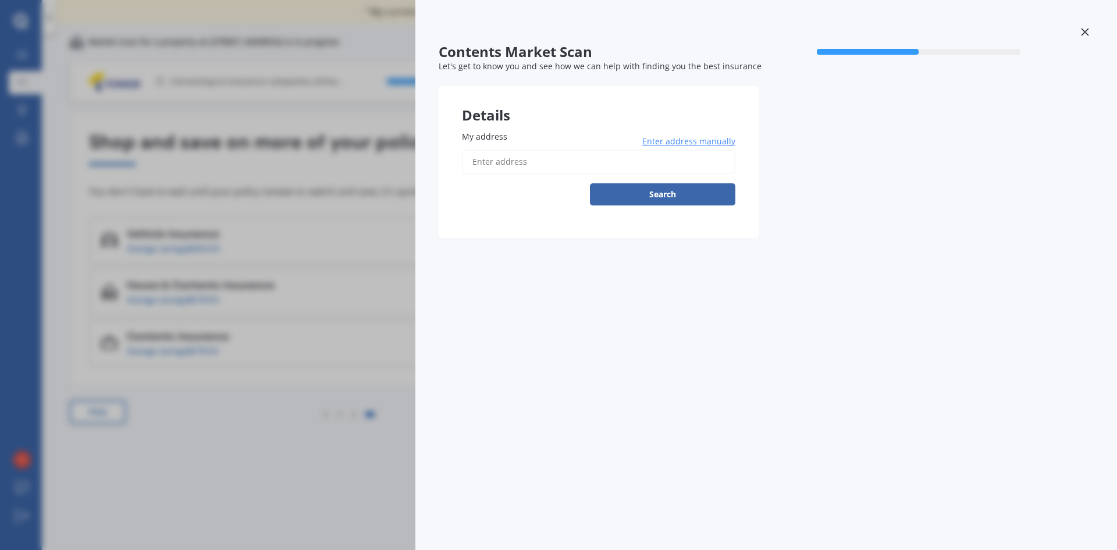
click at [566, 349] on div "Contents Market Scan 50 % Let's get to know you and see how we can help with fi…" at bounding box center [766, 275] width 702 height 550
click at [337, 269] on div "Contents Market Scan 50 % Let's get to know you and see how we can help with fi…" at bounding box center [558, 275] width 1117 height 550
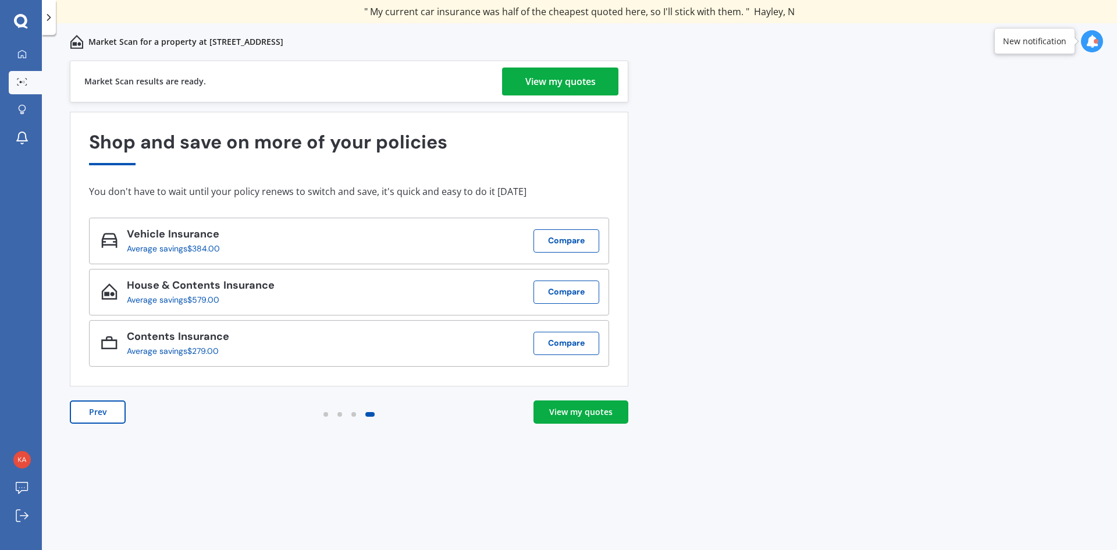
click at [544, 88] on div "View my quotes" at bounding box center [560, 81] width 70 height 28
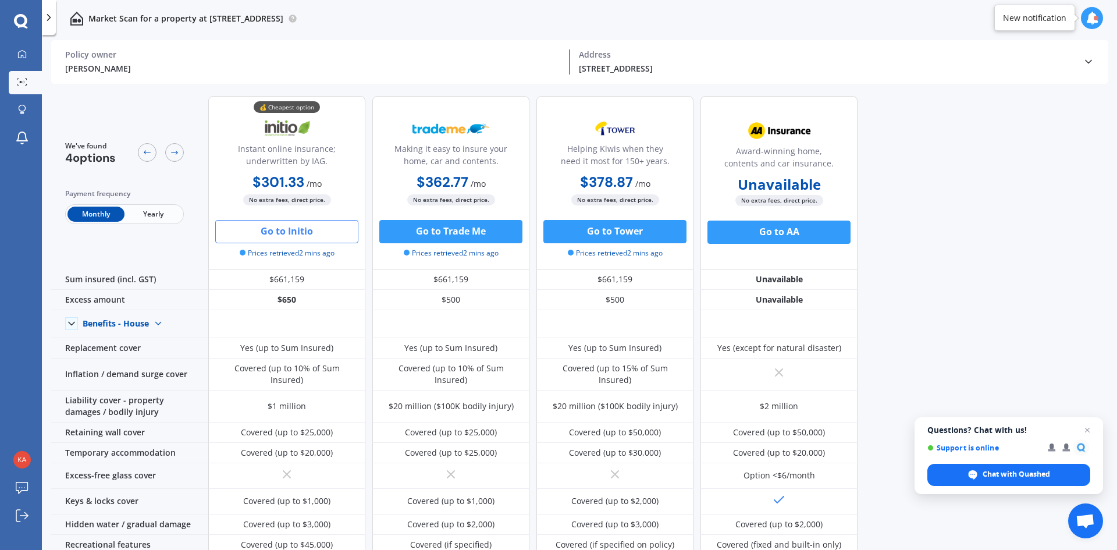
drag, startPoint x: 307, startPoint y: 236, endPoint x: 282, endPoint y: 231, distance: 24.9
click at [282, 231] on button "Go to Initio" at bounding box center [286, 231] width 143 height 23
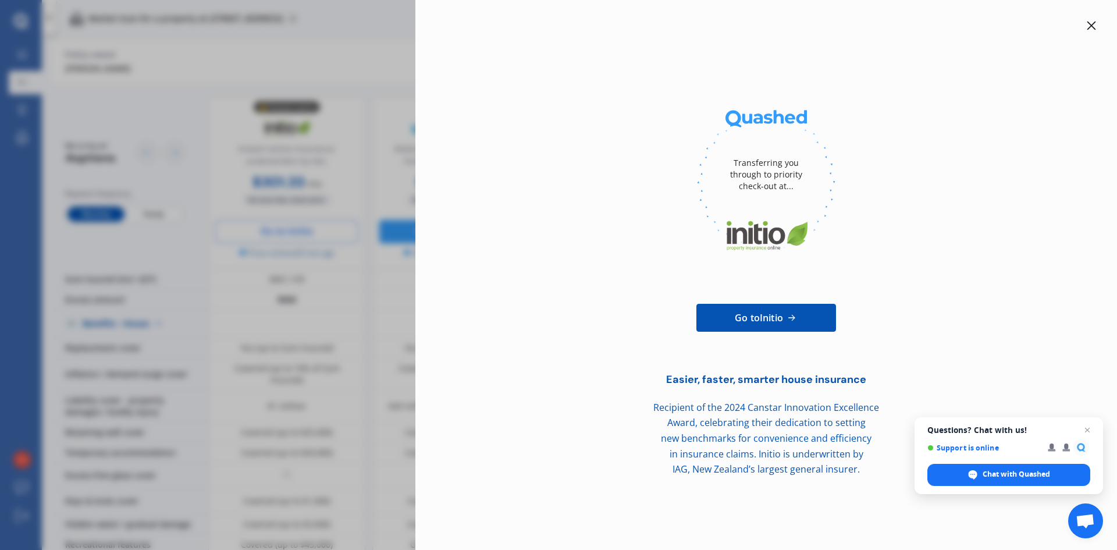
click at [676, 332] on div "Go to Initio" at bounding box center [766, 318] width 664 height 112
